Goal: Task Accomplishment & Management: Manage account settings

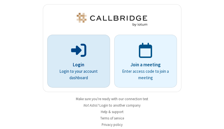
click at [76, 65] on p "Login" at bounding box center [78, 64] width 47 height 7
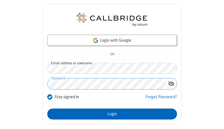
click at [110, 114] on button "Login" at bounding box center [111, 113] width 129 height 11
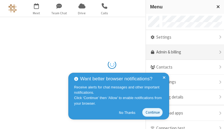
click at [182, 52] on link "Admin & billing" at bounding box center [185, 52] width 78 height 15
